Goal: Subscribe to service/newsletter: Subscribe to service/newsletter

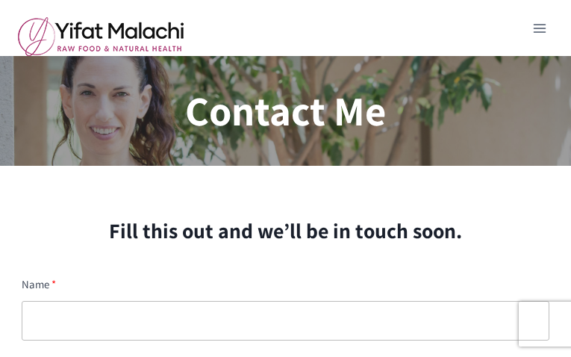
type input "FnboGqaAYfzbYn"
type input "[EMAIL_ADDRESS][DOMAIN_NAME]"
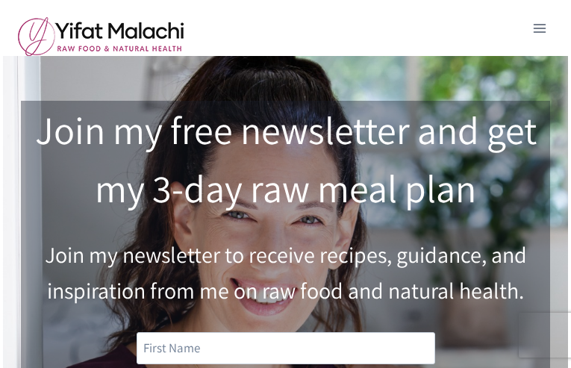
type input "EpHedmLKVaCBUme"
type input "[EMAIL_ADDRESS][DOMAIN_NAME]"
type input "aHQIw3R3tGN9iAa1!"
